Goal: Task Accomplishment & Management: Use online tool/utility

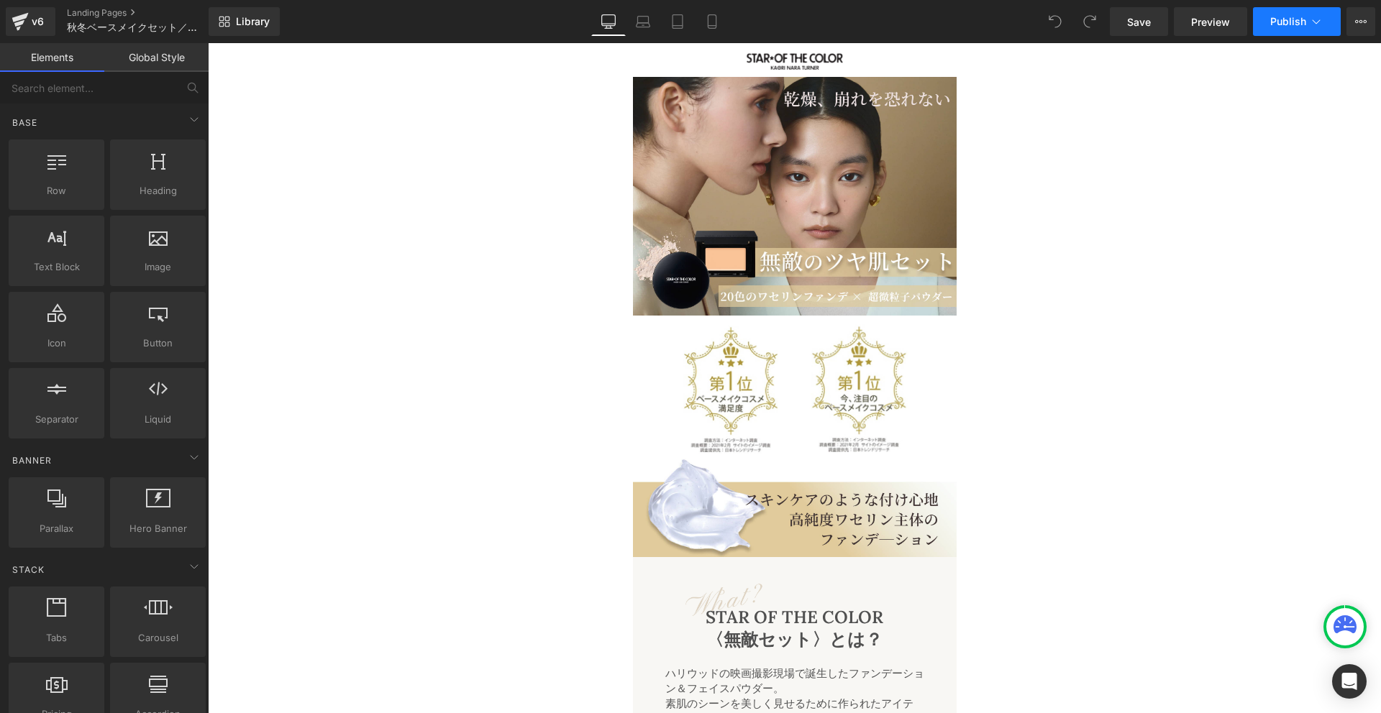
click at [1317, 19] on icon at bounding box center [1316, 21] width 14 height 14
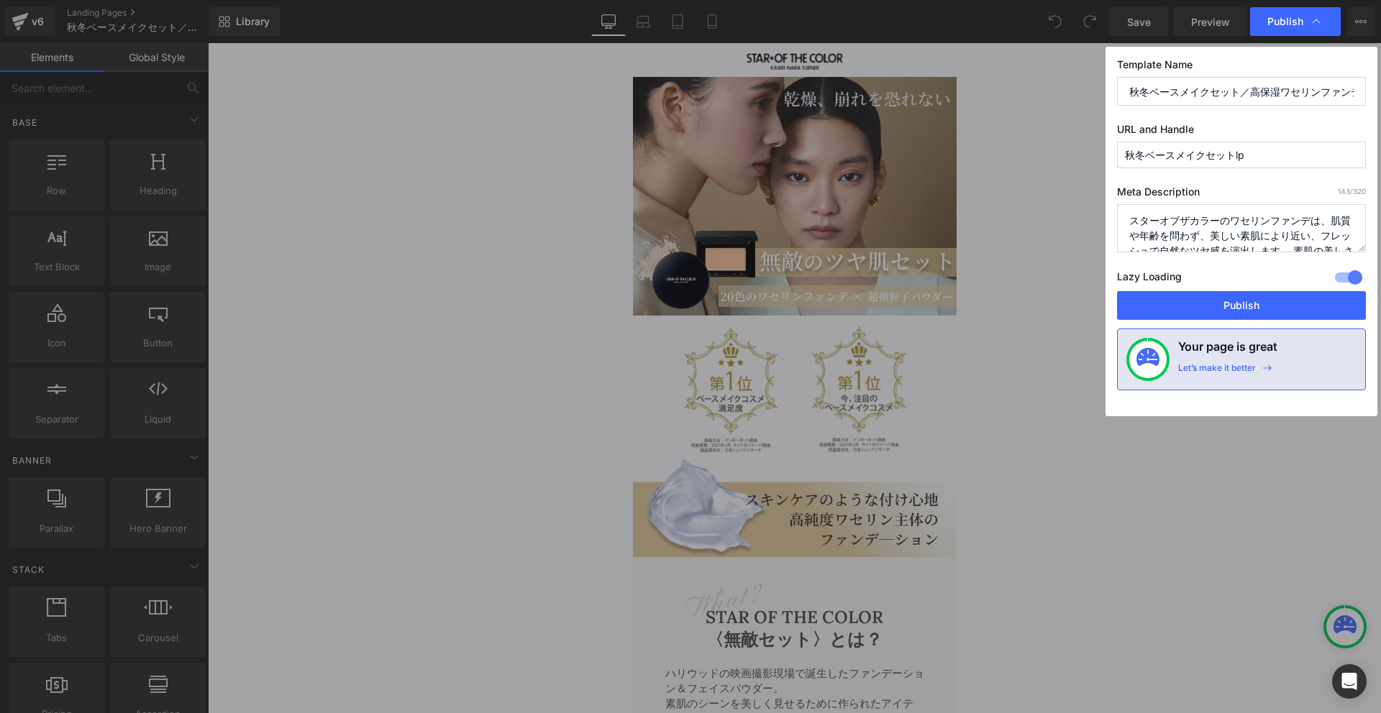
scroll to position [75, 0]
click at [1261, 153] on input "秋冬ベースメイクセットlp" at bounding box center [1241, 155] width 249 height 27
click at [1155, 158] on input "秋冬ベースメイクセットlp" at bounding box center [1241, 155] width 249 height 27
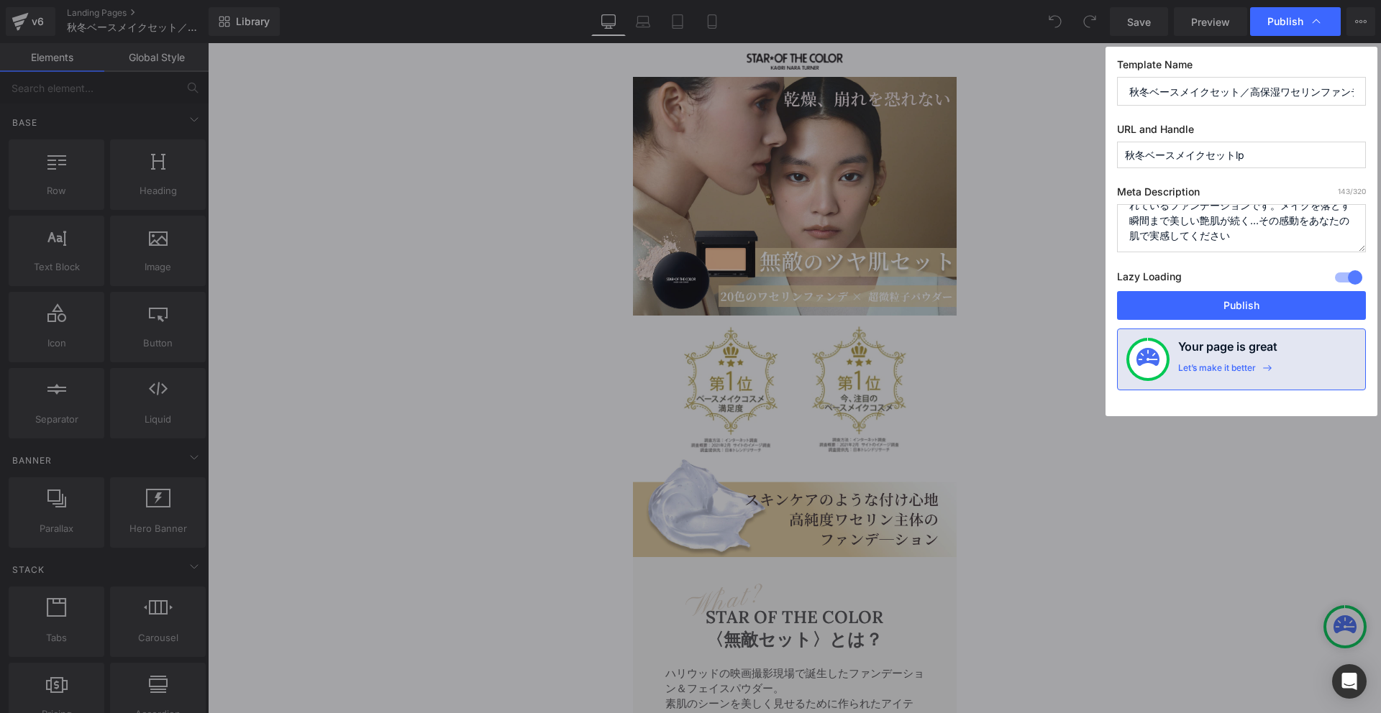
click at [1155, 158] on input "秋冬ベースメイクセットlp" at bounding box center [1241, 155] width 249 height 27
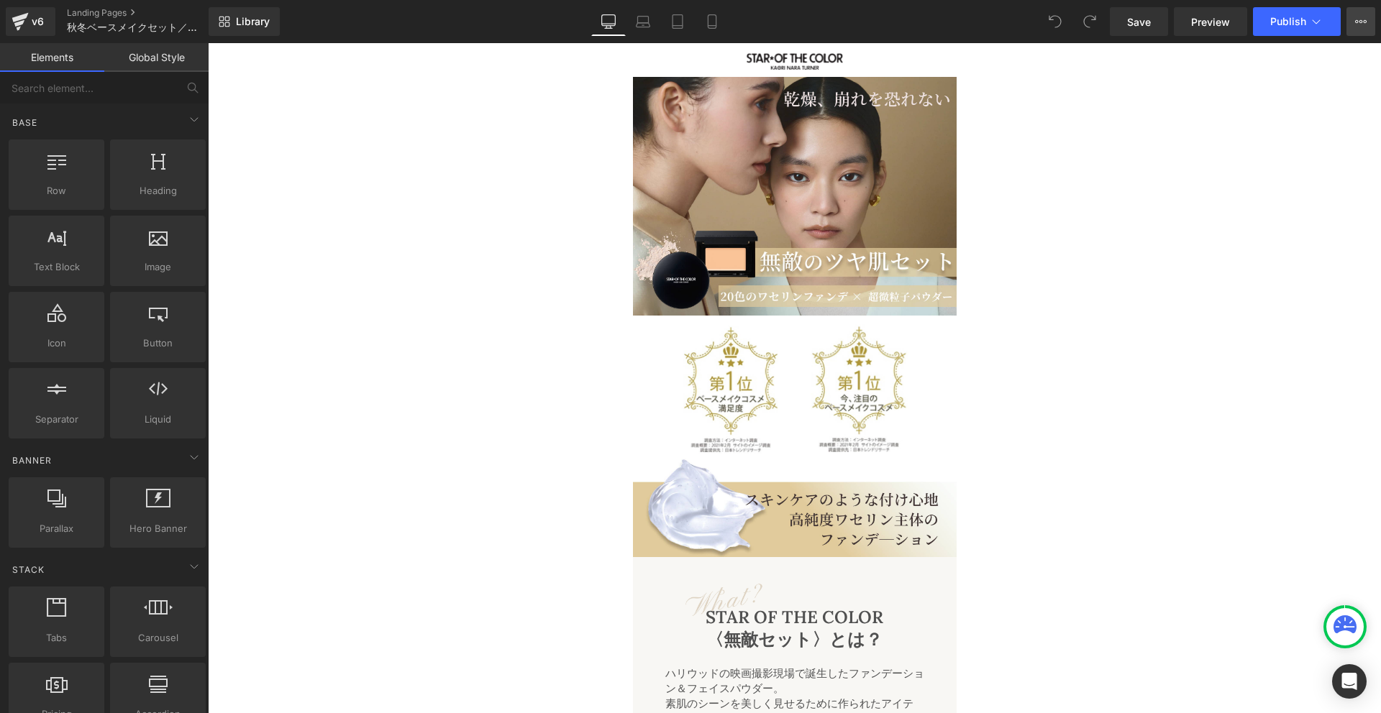
click at [1362, 18] on icon at bounding box center [1361, 22] width 12 height 12
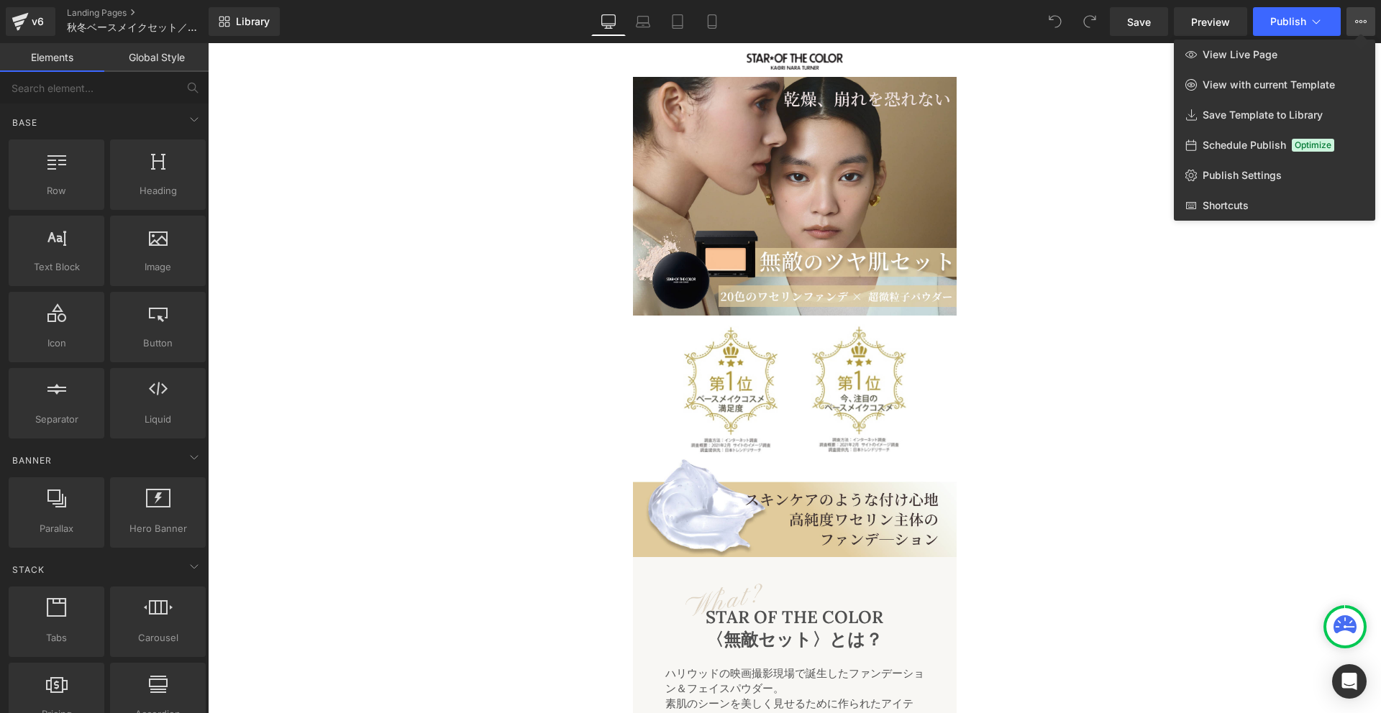
click at [268, 65] on div at bounding box center [794, 378] width 1173 height 670
